Goal: Task Accomplishment & Management: Use online tool/utility

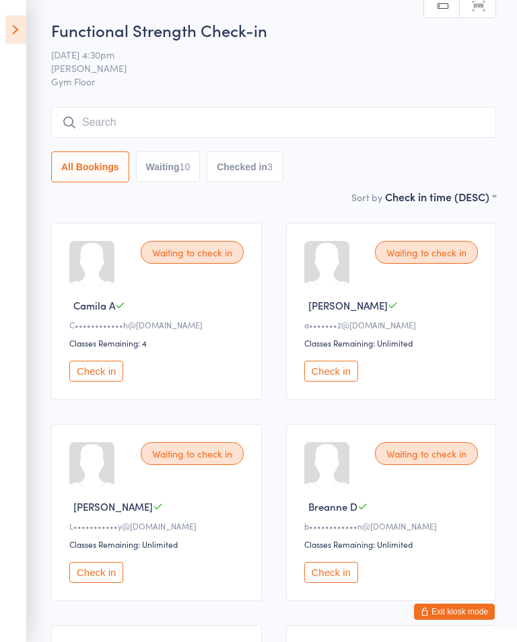
click at [100, 374] on button "Check in" at bounding box center [96, 371] width 54 height 21
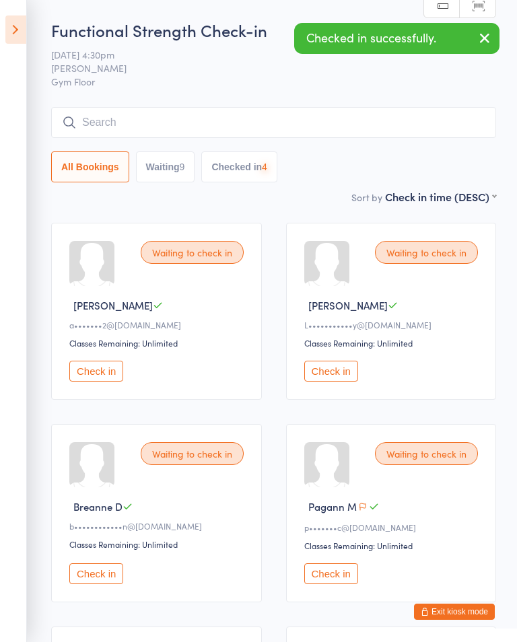
click at [101, 382] on button "Check in" at bounding box center [96, 371] width 54 height 21
click at [107, 377] on button "Check in" at bounding box center [96, 371] width 54 height 21
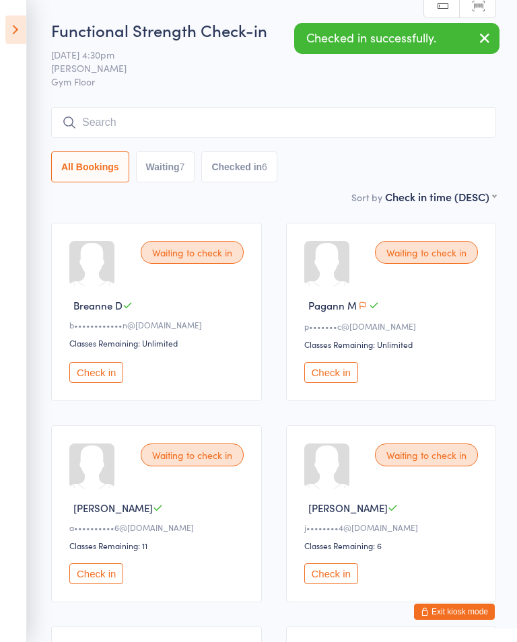
click at [120, 359] on div "Waiting to check in Breanne D b••••••••••••n@[DOMAIN_NAME] Classes Remaining: U…" at bounding box center [156, 312] width 211 height 178
click at [106, 382] on button "Check in" at bounding box center [96, 372] width 54 height 21
click at [114, 374] on button "Check in" at bounding box center [96, 372] width 54 height 21
click at [113, 383] on button "Check in" at bounding box center [96, 372] width 54 height 21
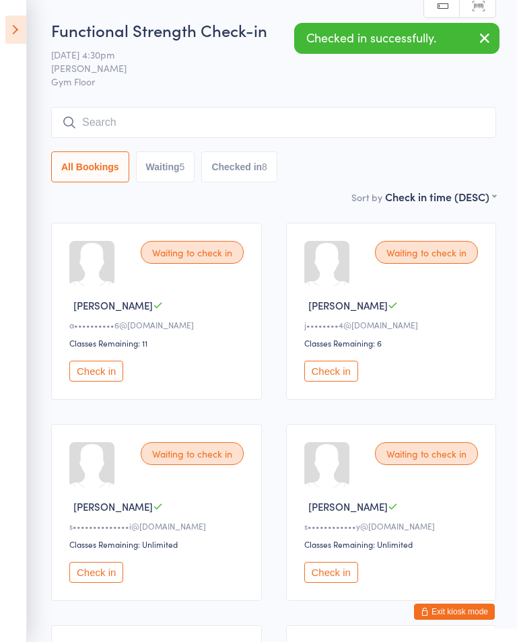
click at [120, 381] on button "Check in" at bounding box center [96, 371] width 54 height 21
click at [110, 367] on button "Check in" at bounding box center [96, 371] width 54 height 21
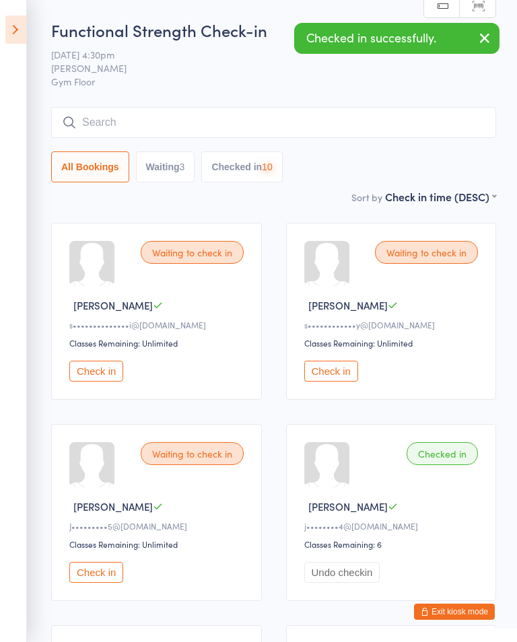
click at [106, 382] on button "Check in" at bounding box center [96, 371] width 54 height 21
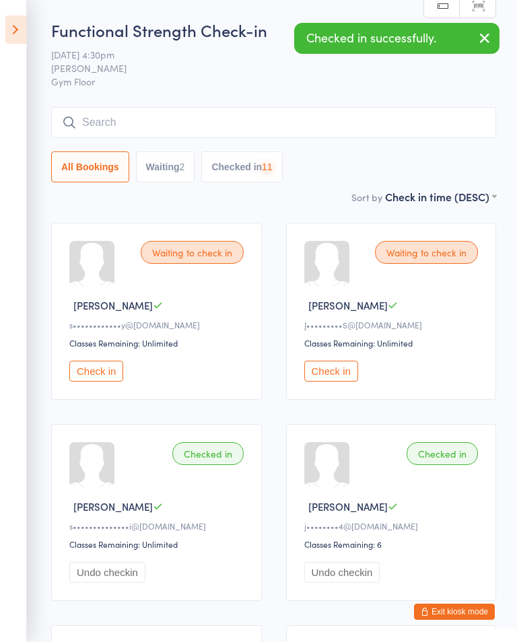
click at [107, 371] on button "Check in" at bounding box center [96, 371] width 54 height 21
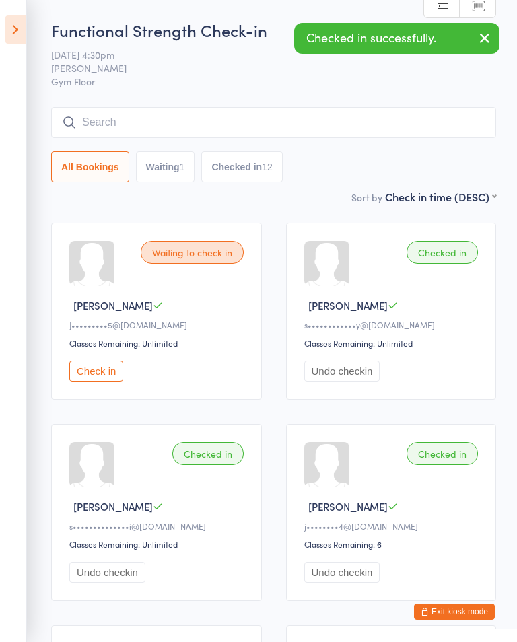
click at [116, 375] on button "Check in" at bounding box center [96, 371] width 54 height 21
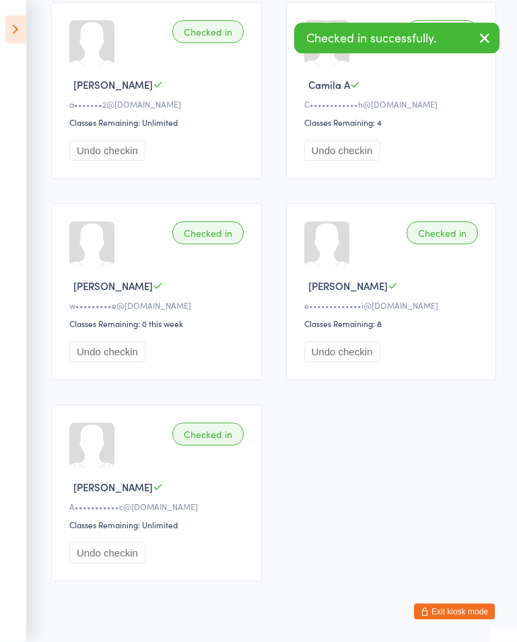
scroll to position [1070, 0]
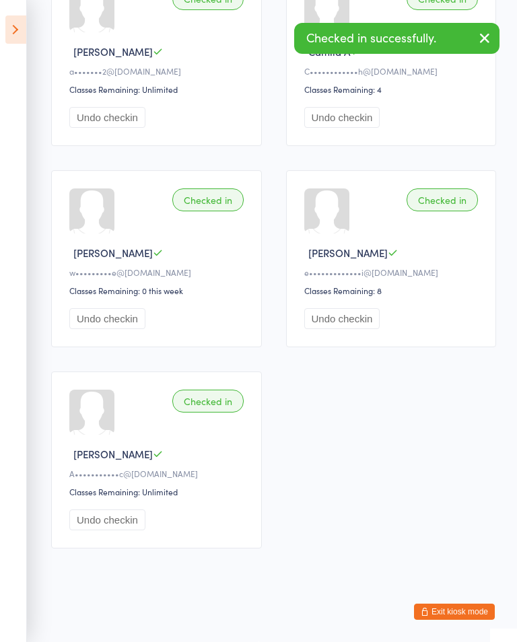
click at [8, 28] on icon at bounding box center [15, 29] width 21 height 28
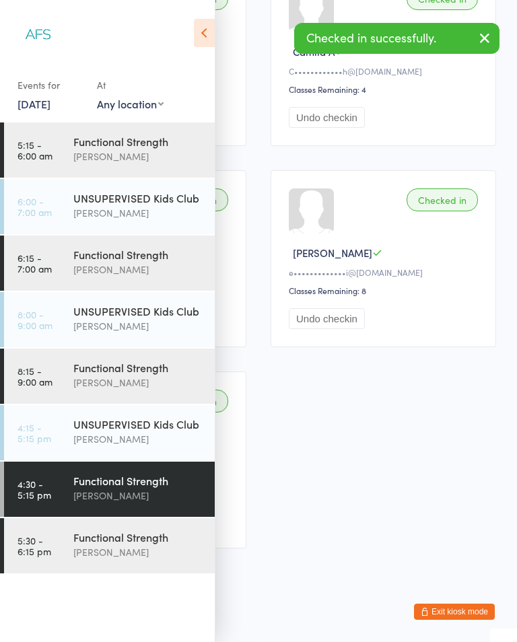
click at [141, 539] on div "Functional Strength" at bounding box center [138, 537] width 130 height 15
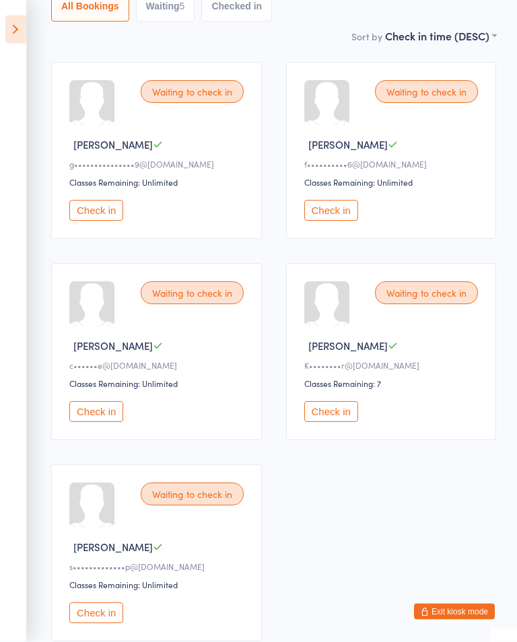
scroll to position [161, 0]
click at [78, 416] on button "Check in" at bounding box center [96, 411] width 54 height 21
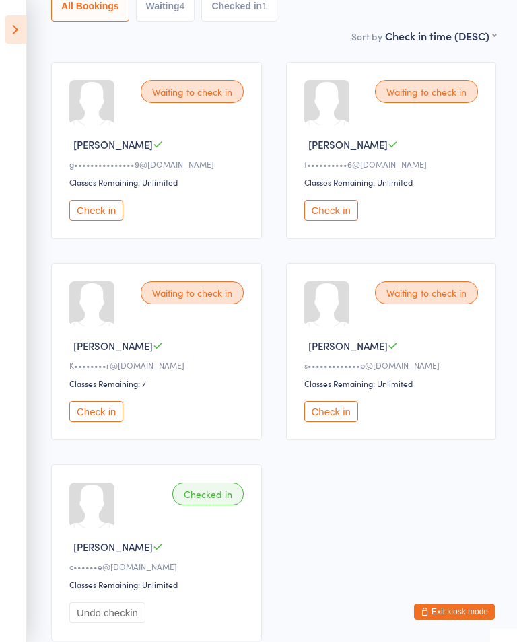
click at [88, 422] on button "Check in" at bounding box center [96, 411] width 54 height 21
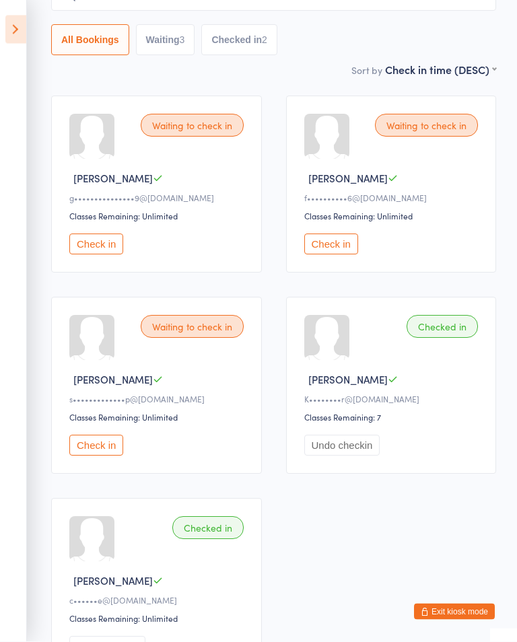
scroll to position [123, 0]
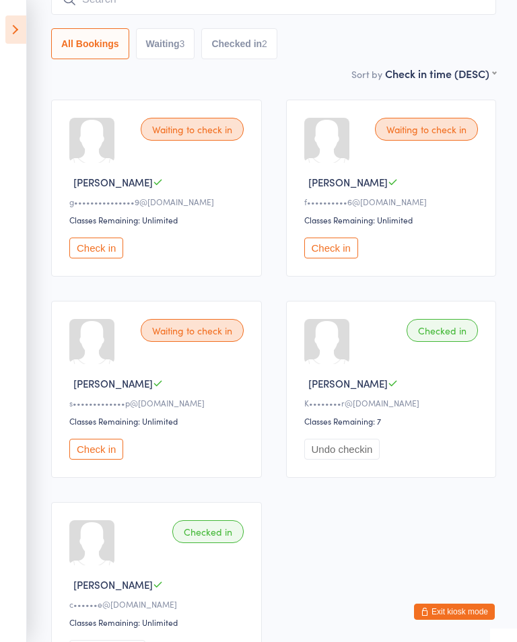
click at [332, 250] on button "Check in" at bounding box center [331, 248] width 54 height 21
